Goal: Task Accomplishment & Management: Manage account settings

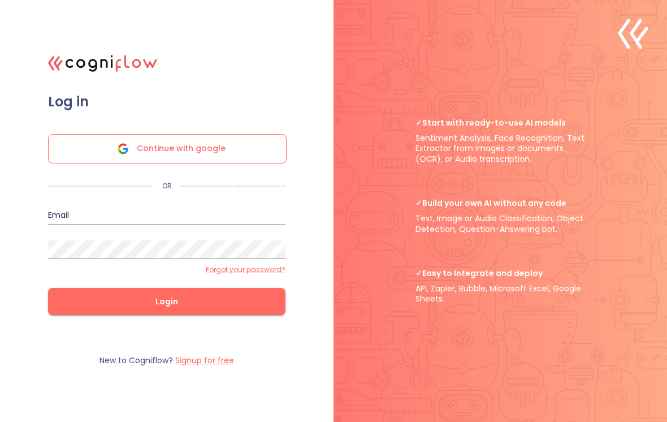
click at [111, 225] on input "email" at bounding box center [167, 215] width 238 height 18
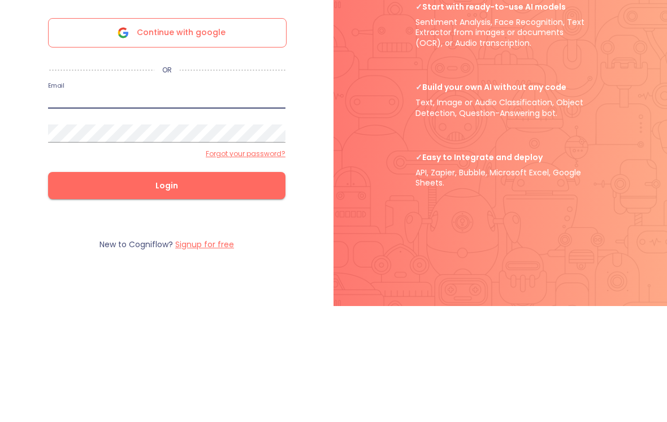
type input "[EMAIL_ADDRESS][DOMAIN_NAME]"
click at [167, 288] on button "Login" at bounding box center [167, 301] width 238 height 27
